Goal: Task Accomplishment & Management: Use online tool/utility

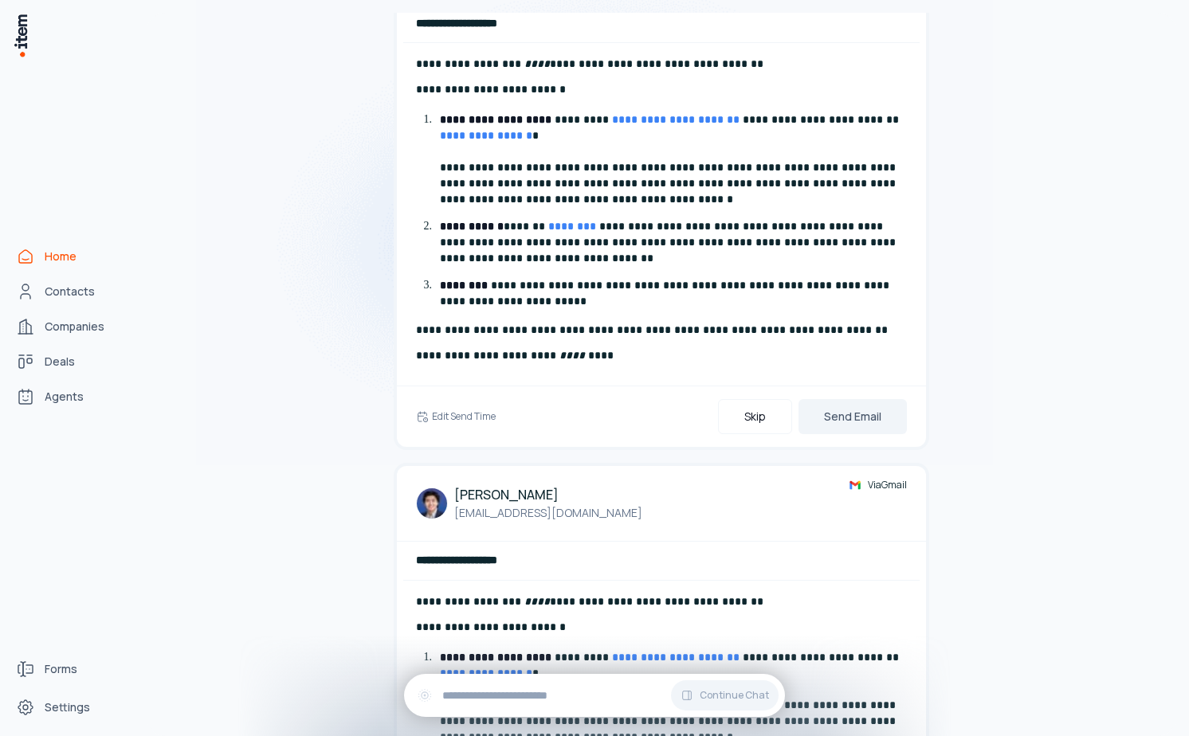
scroll to position [487, 0]
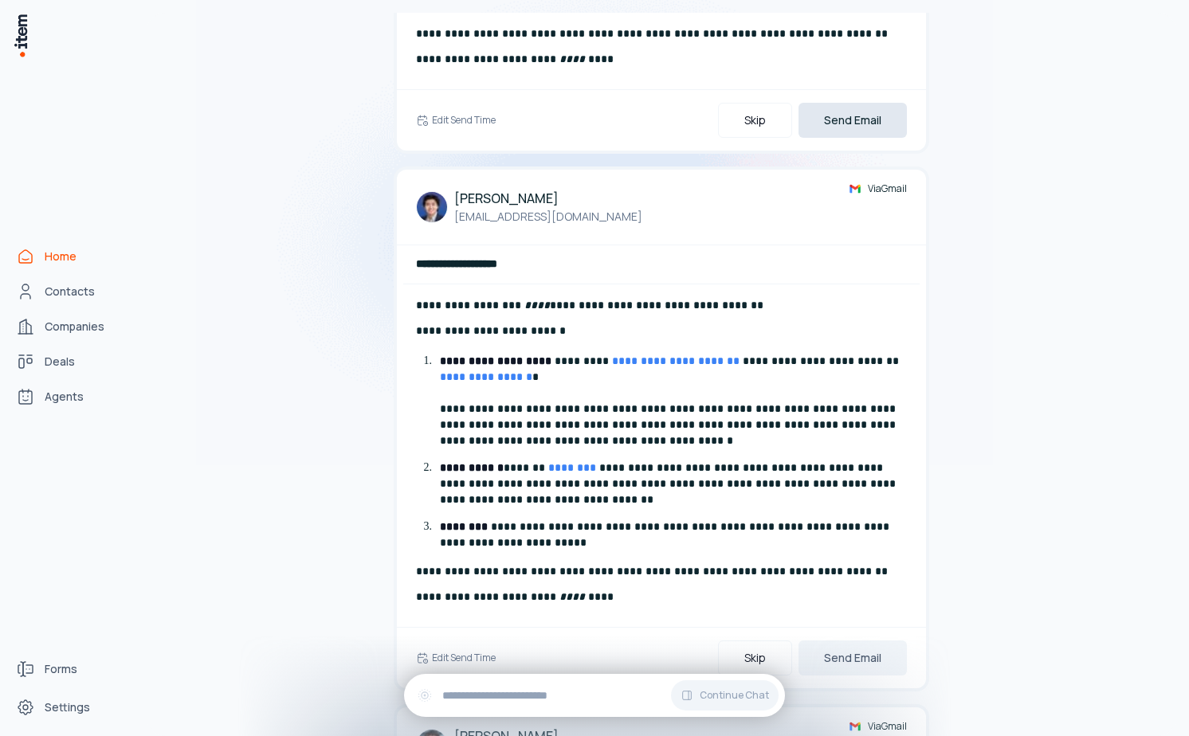
click at [873, 116] on button "Send Email" at bounding box center [852, 120] width 108 height 35
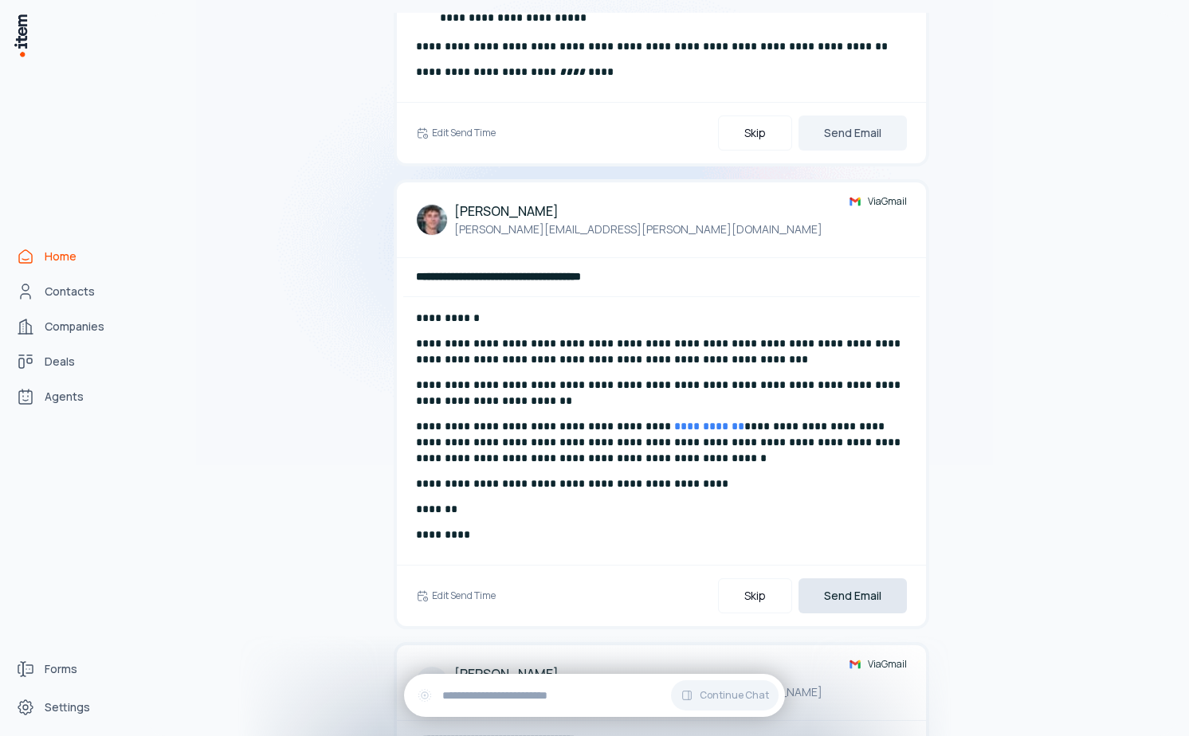
click at [880, 595] on button "Send Email" at bounding box center [852, 595] width 108 height 35
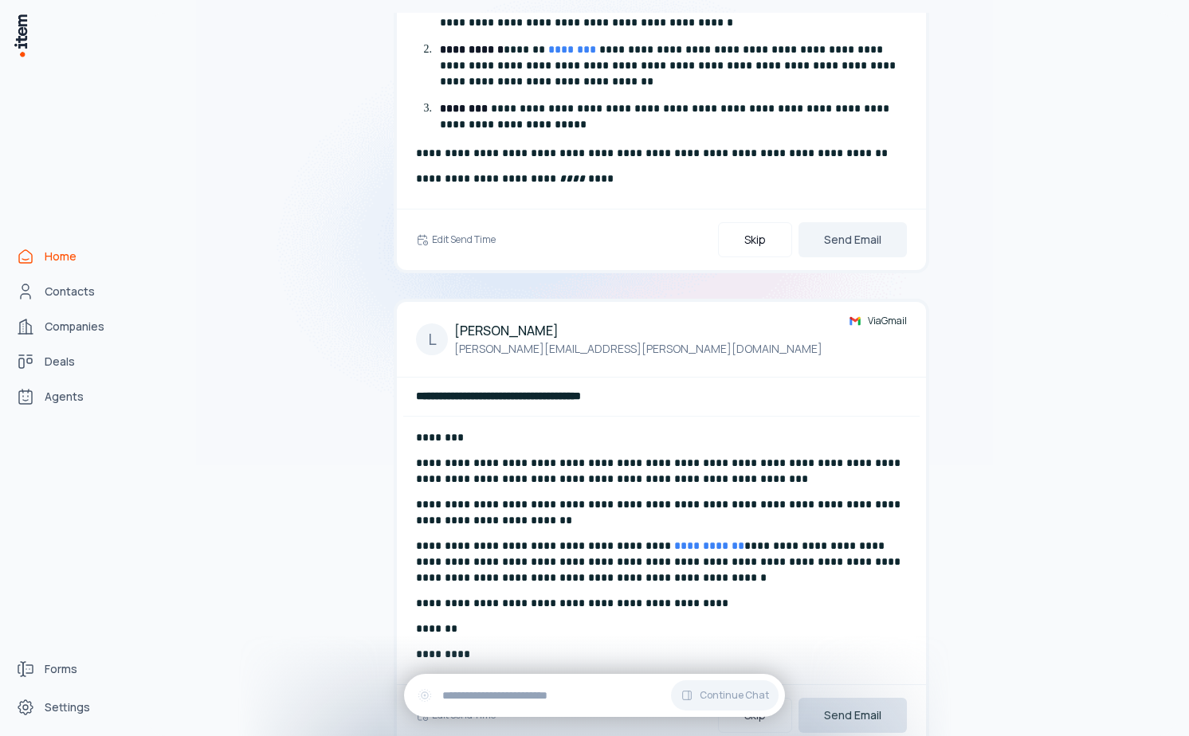
scroll to position [0, 0]
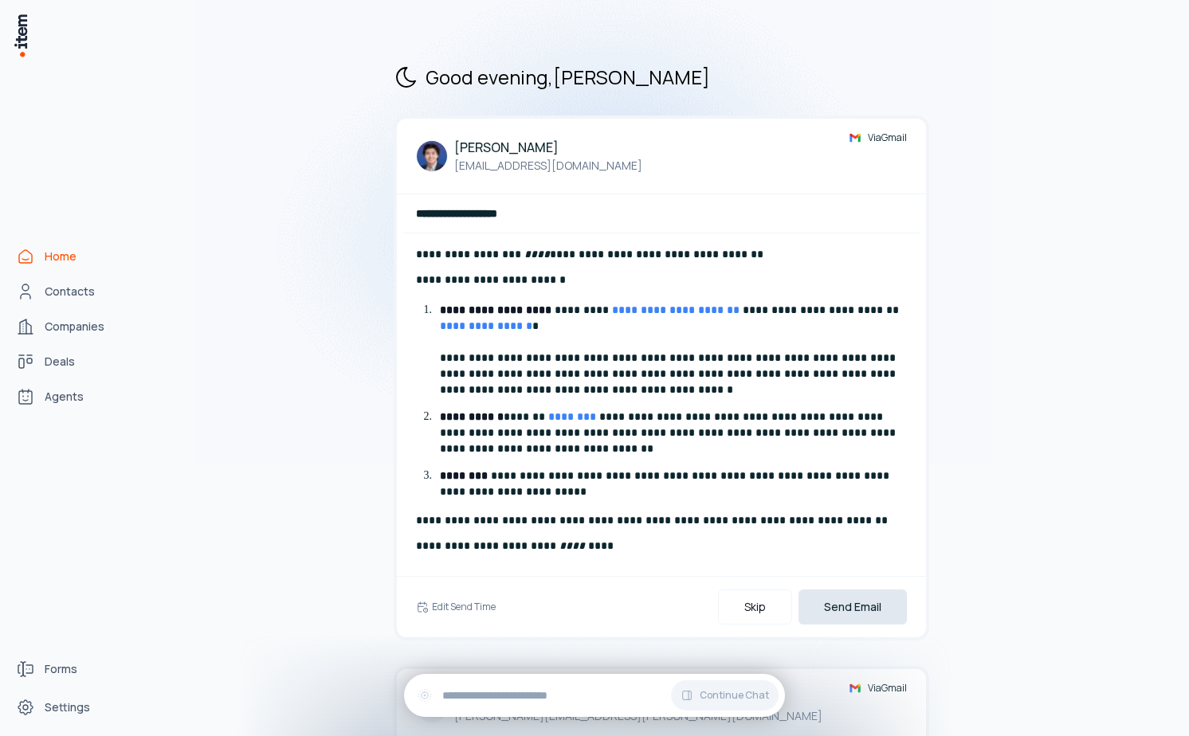
click at [833, 602] on button "Send Email" at bounding box center [852, 607] width 108 height 35
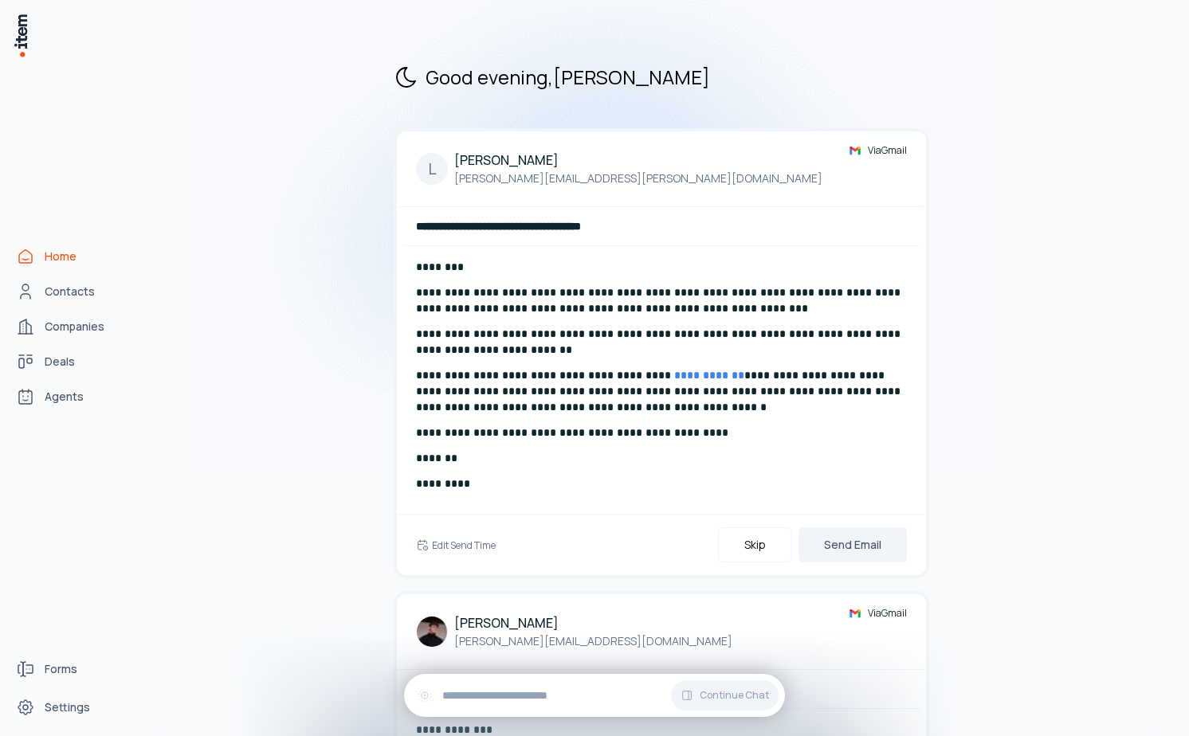
click at [62, 257] on span "Home" at bounding box center [61, 257] width 32 height 16
click at [74, 296] on span "Contacts" at bounding box center [70, 292] width 50 height 16
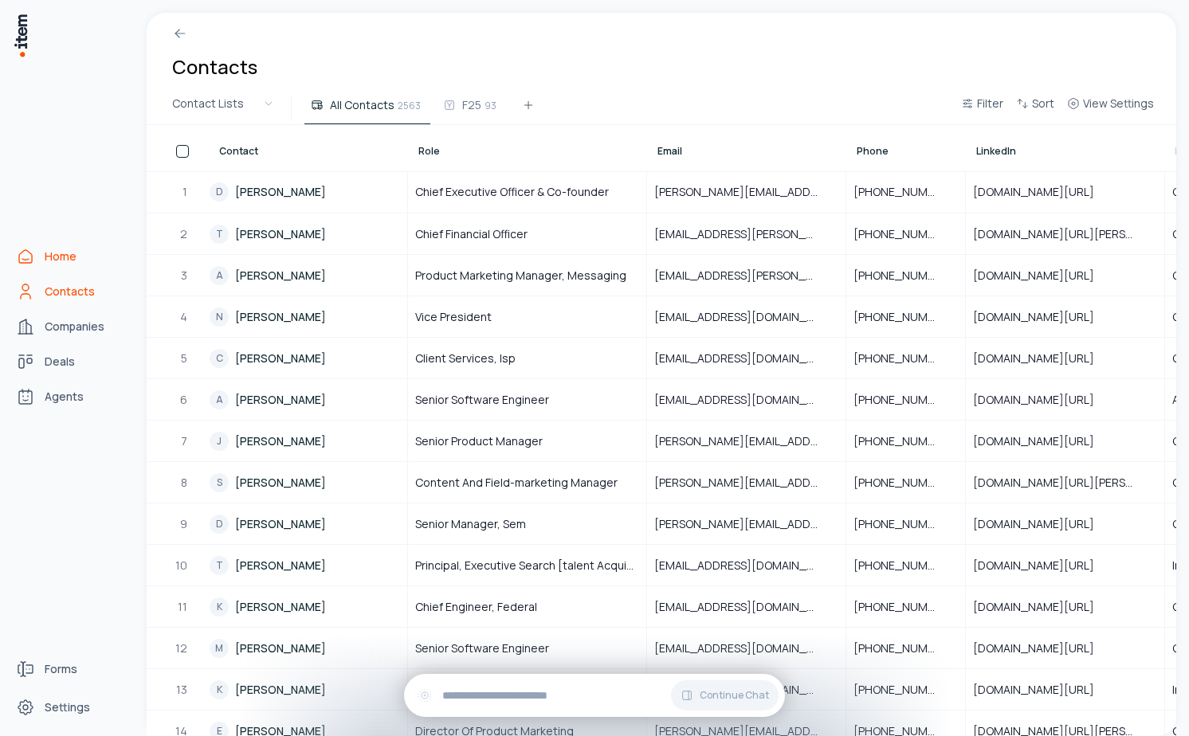
click at [67, 262] on span "Home" at bounding box center [61, 257] width 32 height 16
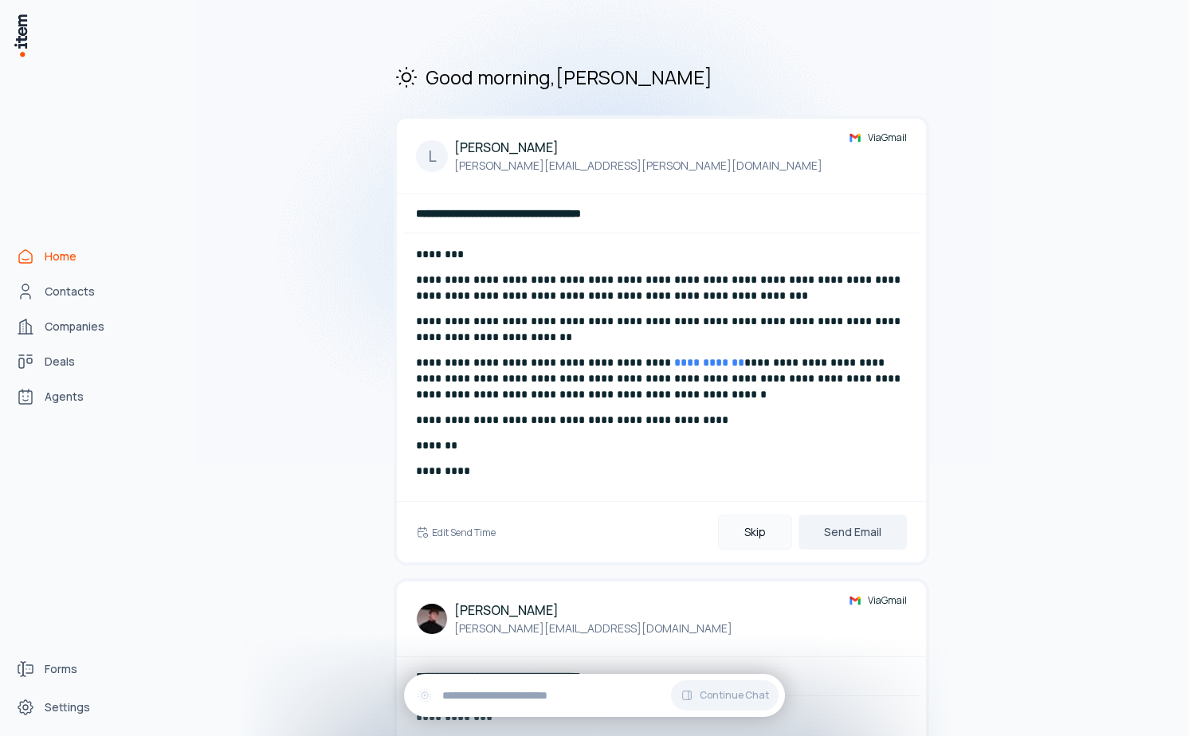
click at [761, 534] on button "Skip" at bounding box center [755, 532] width 74 height 35
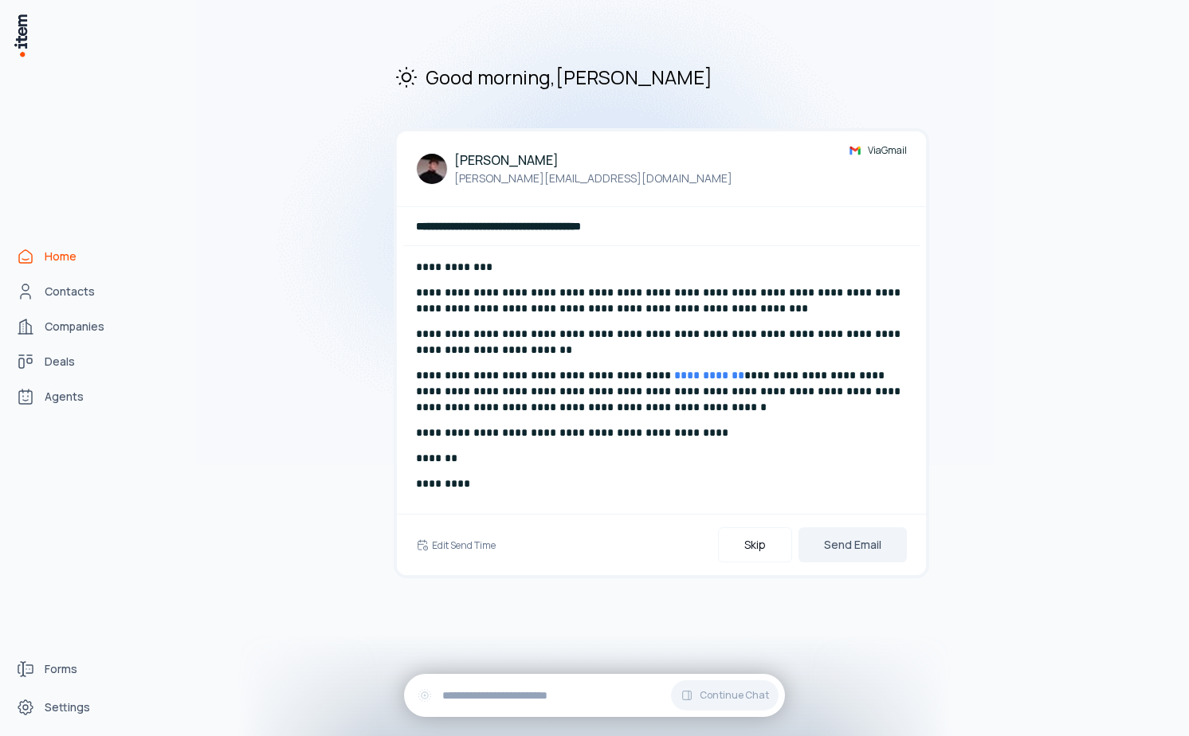
click at [761, 534] on button "Skip" at bounding box center [755, 544] width 74 height 35
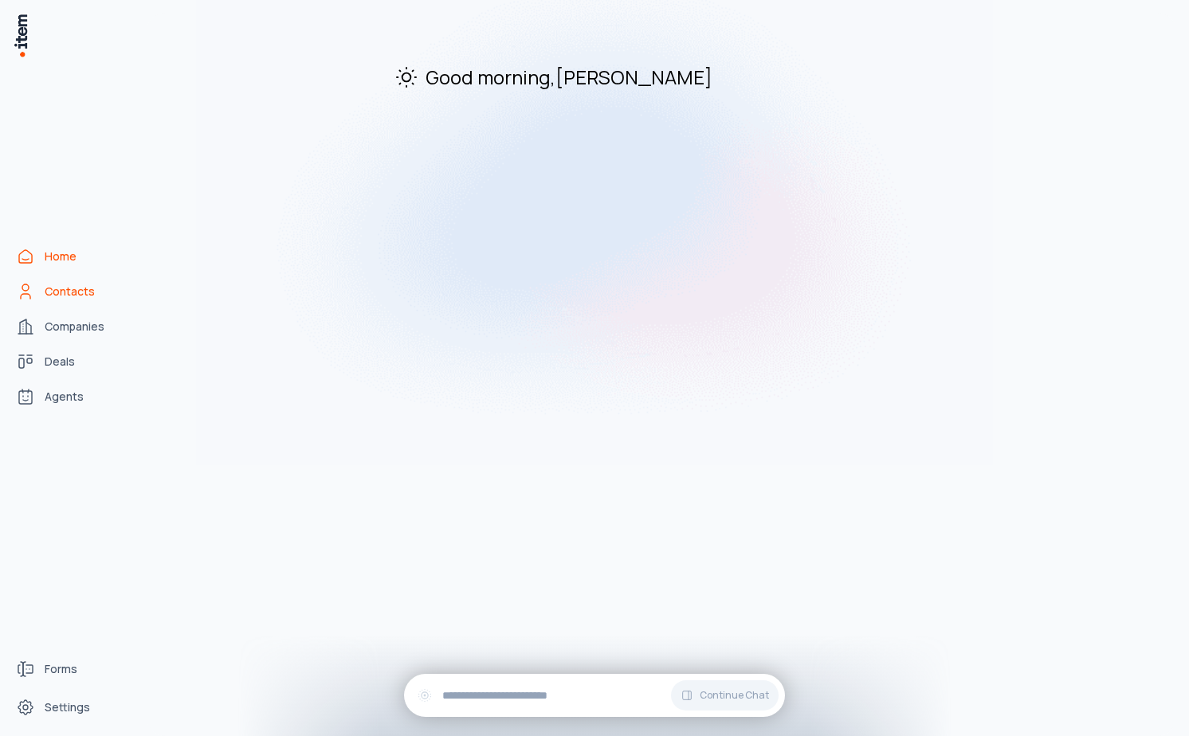
click at [85, 292] on span "Contacts" at bounding box center [70, 292] width 50 height 16
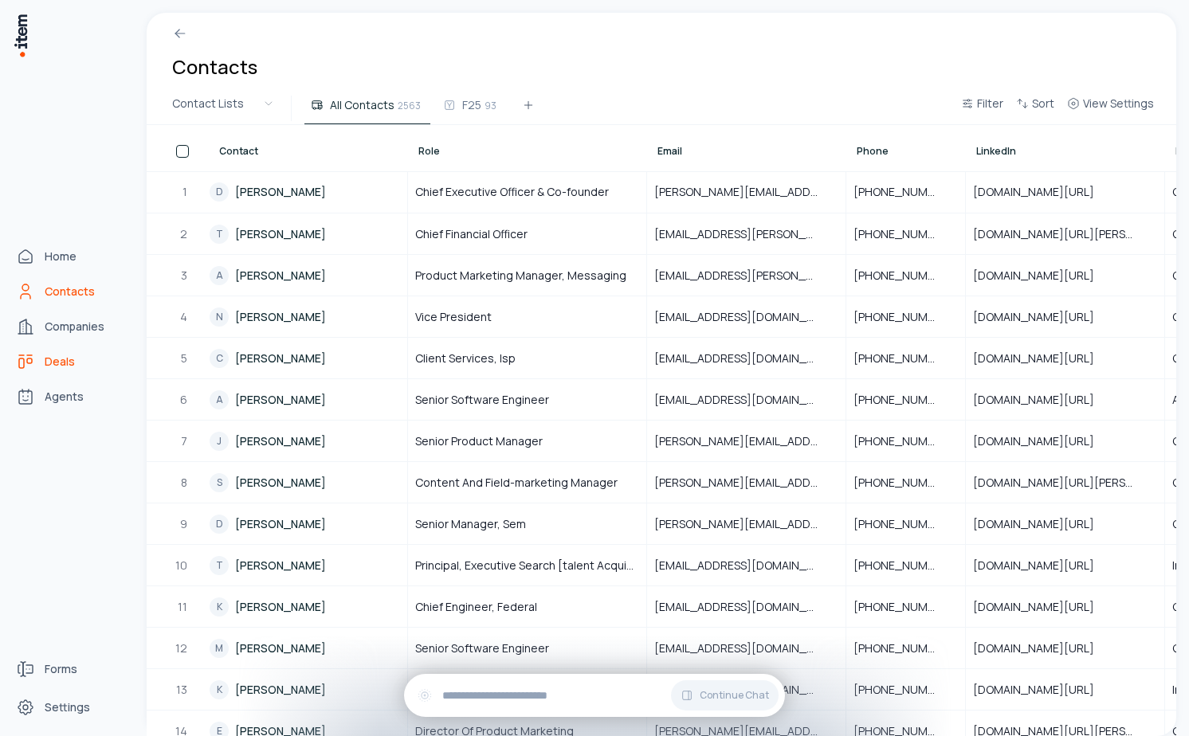
click at [61, 371] on link "Deals" at bounding box center [70, 362] width 121 height 32
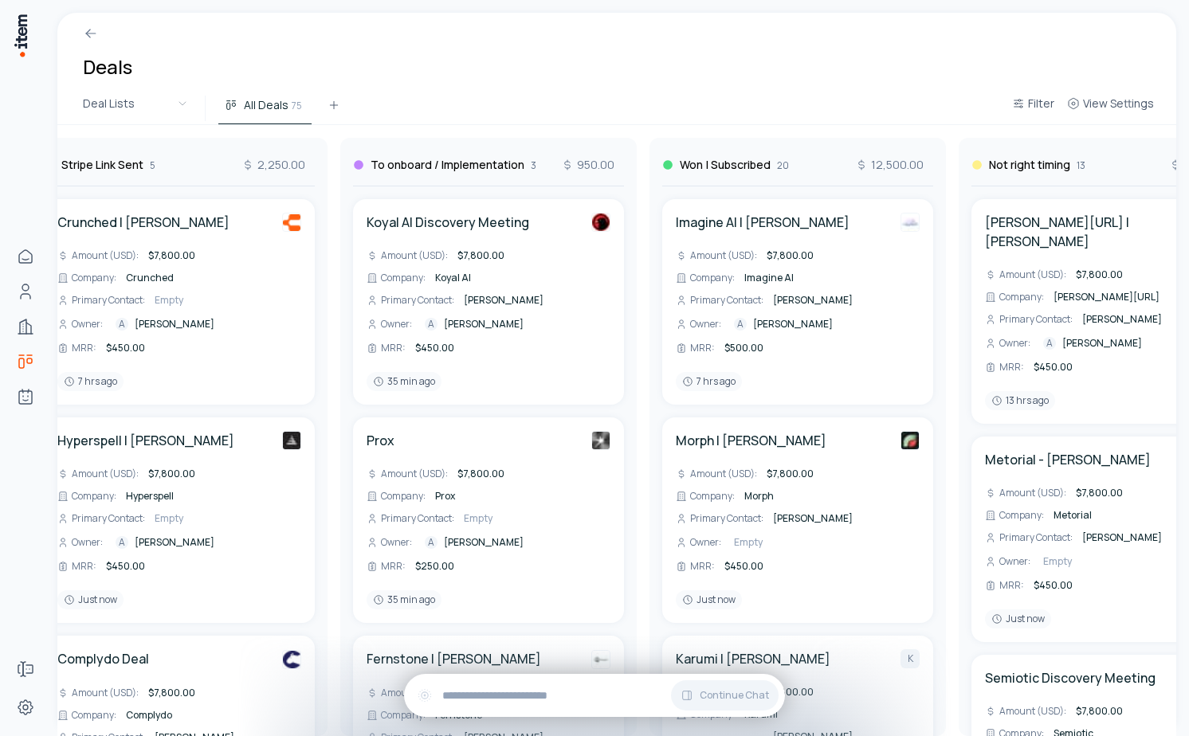
scroll to position [0, 1550]
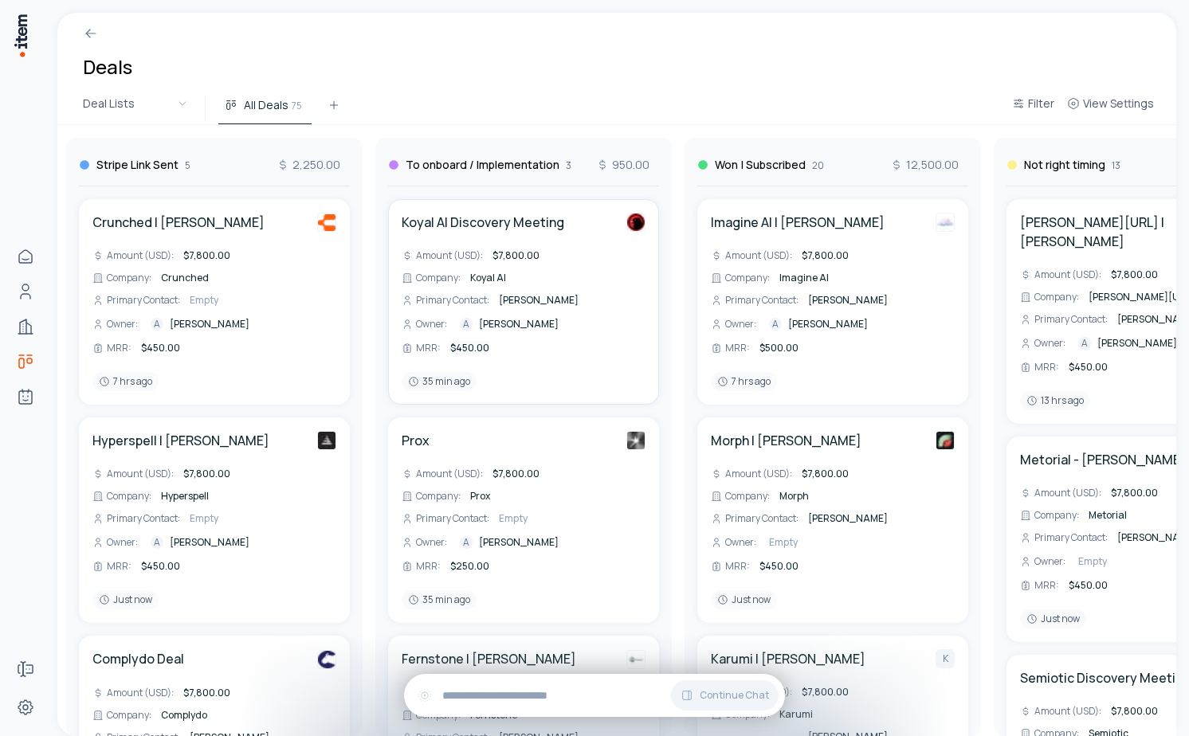
click at [465, 347] on span "$450.00" at bounding box center [469, 348] width 39 height 14
type input "***"
click at [439, 88] on div "Deals" at bounding box center [616, 53] width 1119 height 80
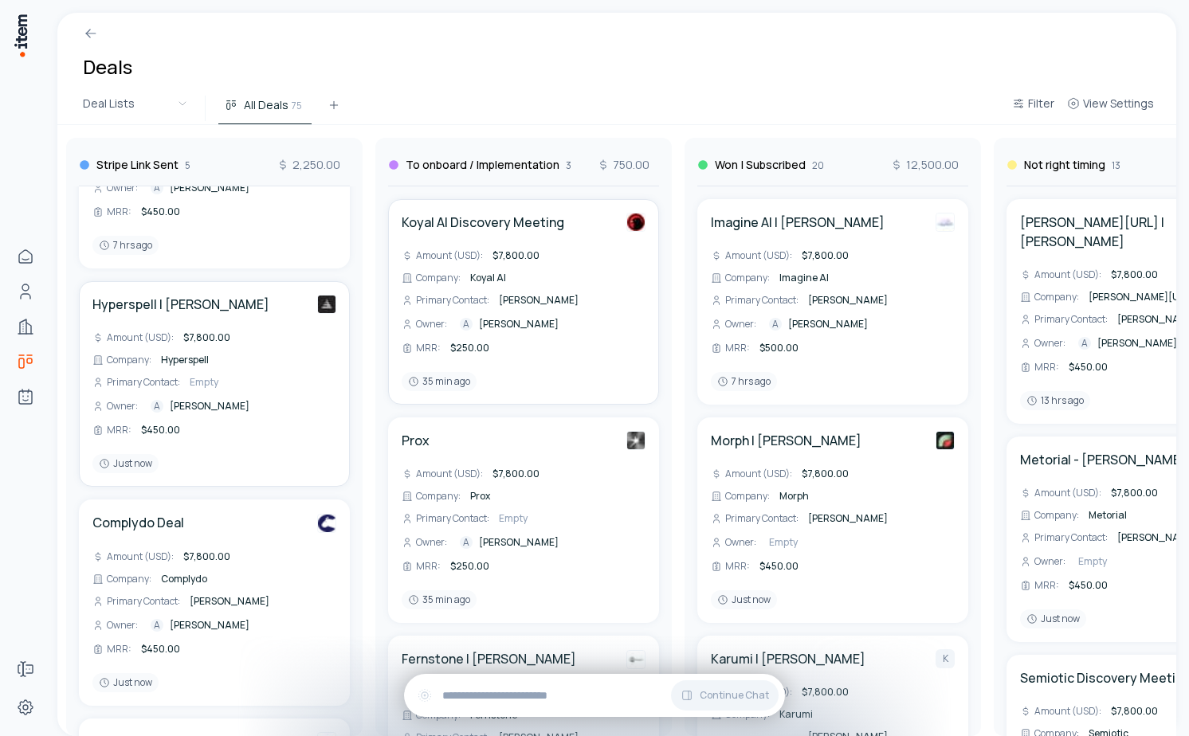
scroll to position [238, 0]
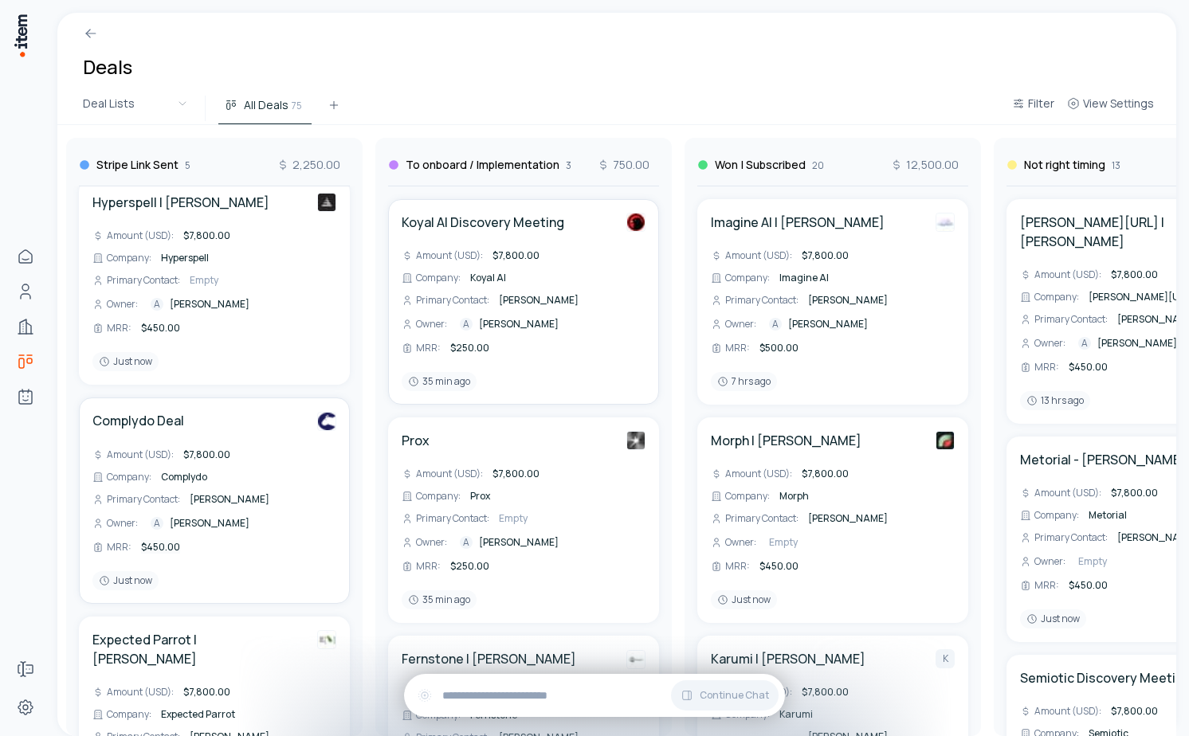
click at [151, 550] on span "$450.00" at bounding box center [160, 547] width 39 height 14
click at [151, 550] on input "***" at bounding box center [189, 547] width 102 height 16
type input "***"
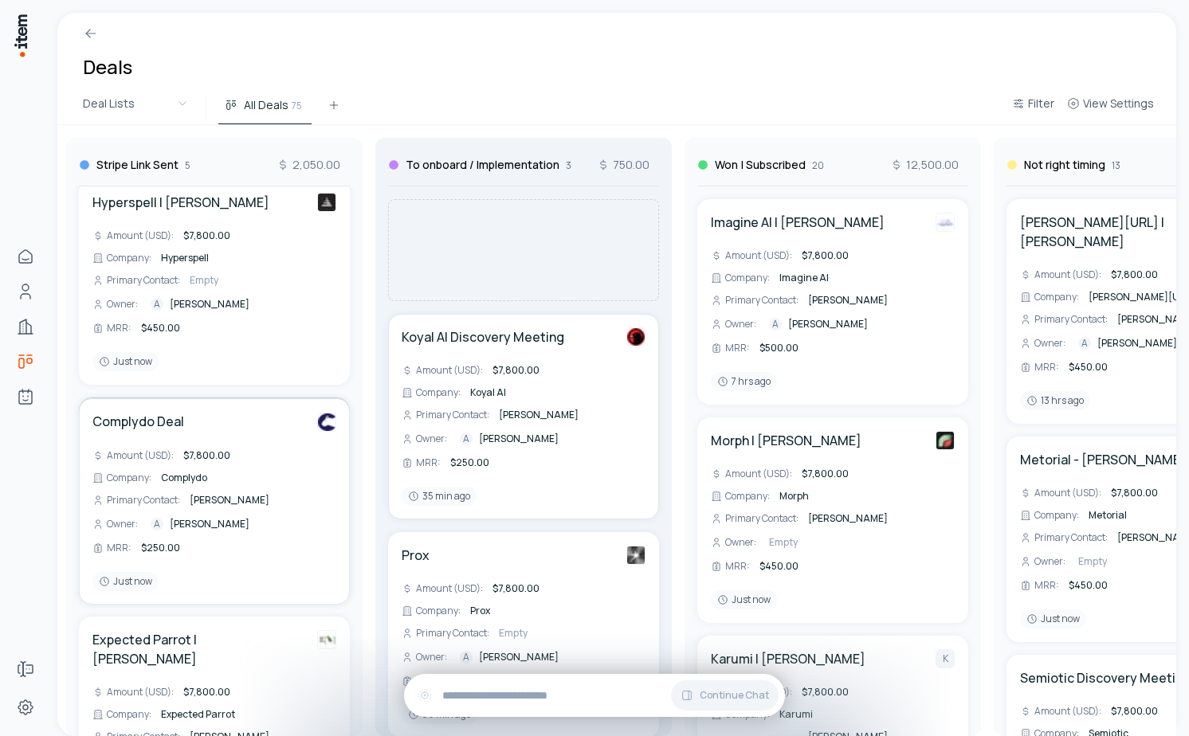
drag, startPoint x: 178, startPoint y: 441, endPoint x: 457, endPoint y: 413, distance: 280.3
click at [457, 413] on div "To Contact 1 450.00 Bravi | [PERSON_NAME] Amount (USD) : $7,800.00 Company : Br…" at bounding box center [214, 430] width 3413 height 611
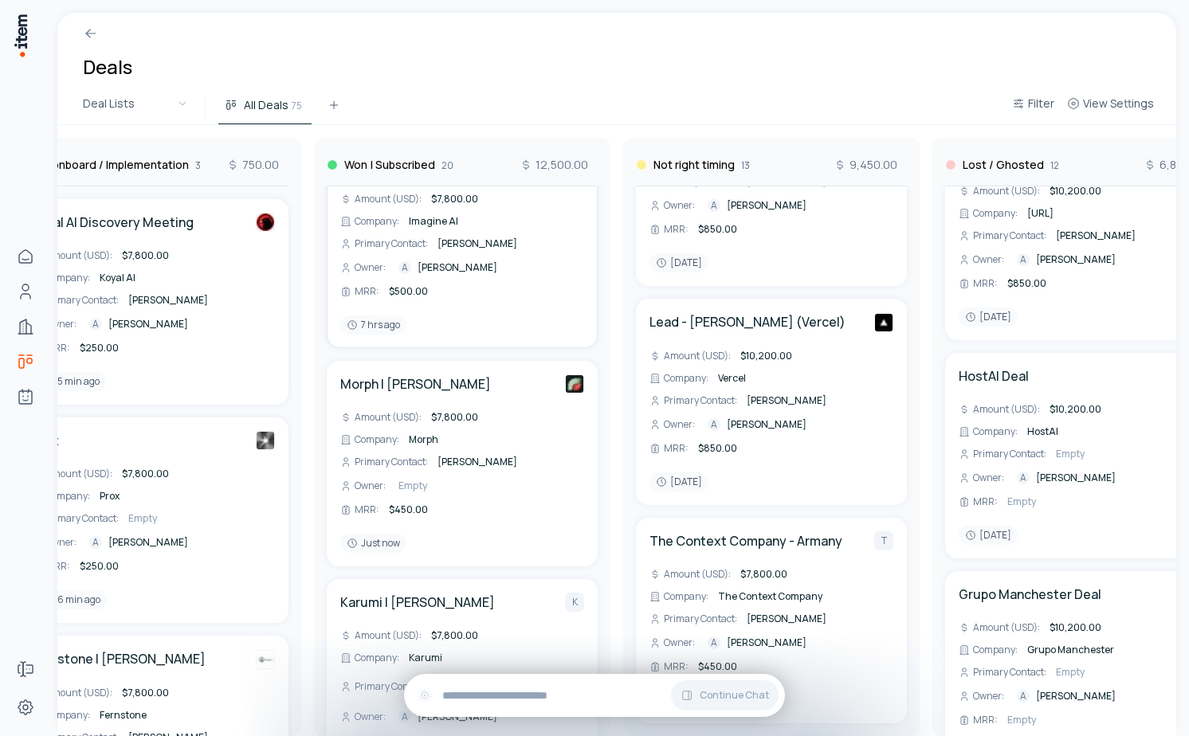
scroll to position [0, 0]
